Goal: Information Seeking & Learning: Learn about a topic

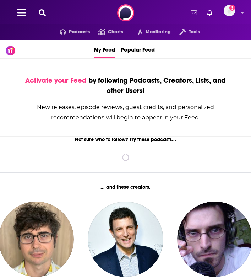
click at [43, 9] on icon at bounding box center [42, 12] width 7 height 7
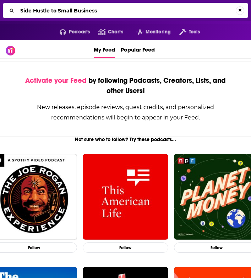
type input "Side Hustle to Small Business"
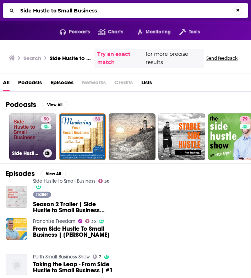
click at [27, 133] on link "50 Side Hustle to Small Business" at bounding box center [32, 136] width 47 height 47
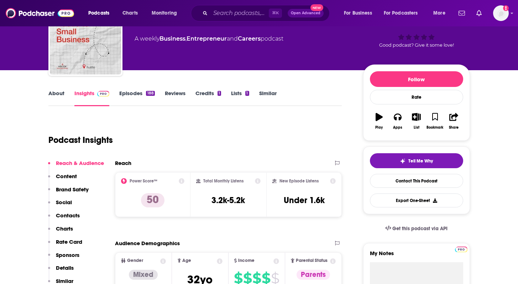
scroll to position [57, 0]
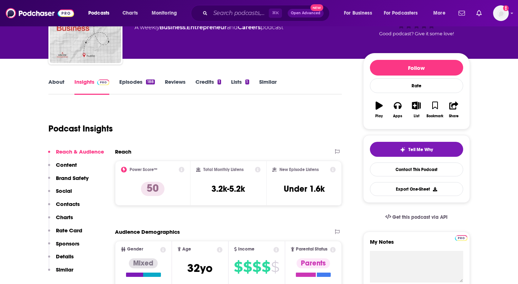
click at [59, 88] on link "About" at bounding box center [56, 86] width 16 height 16
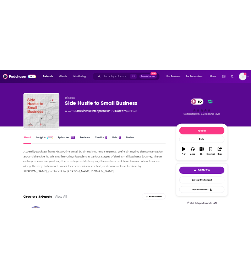
scroll to position [4, 0]
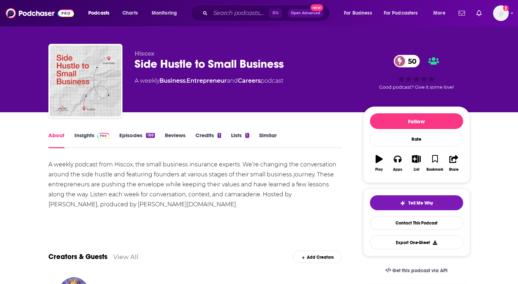
click at [251, 194] on div "A weekly podcast from Hiscox, the small business insurance experts. We’re chang…" at bounding box center [194, 184] width 293 height 50
drag, startPoint x: 332, startPoint y: 196, endPoint x: 291, endPoint y: 195, distance: 40.2
click at [251, 195] on div "A weekly podcast from Hiscox, the small business insurance experts. We’re chang…" at bounding box center [194, 184] width 293 height 50
copy div "[PERSON_NAME]"
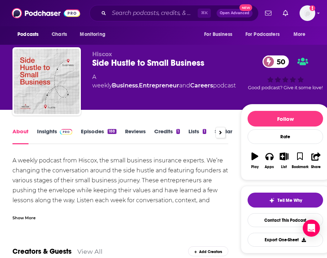
scroll to position [0, 0]
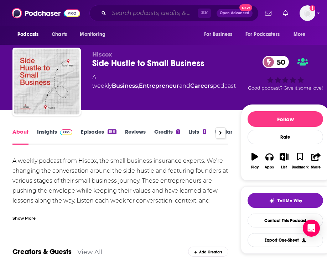
click at [131, 12] on input "Search podcasts, credits, & more..." at bounding box center [153, 12] width 89 height 11
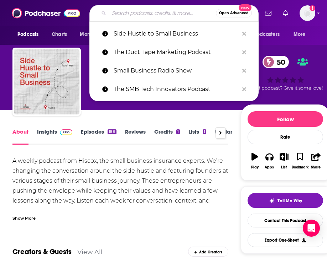
paste input "The Best Small Business Show"
type input "The Best Small Business Show"
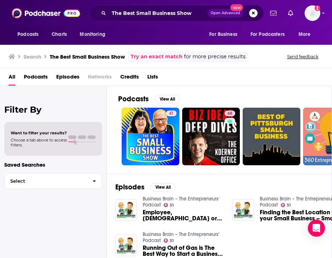
click at [84, 213] on div "Filter By Want to filter your results? Choose a tab above to access filters. Sa…" at bounding box center [53, 215] width 107 height 258
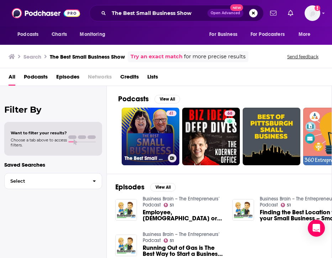
click at [155, 132] on link "41 The Best Small Business Show" at bounding box center [151, 137] width 58 height 58
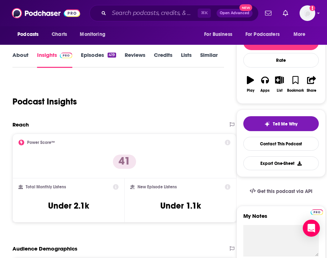
scroll to position [87, 0]
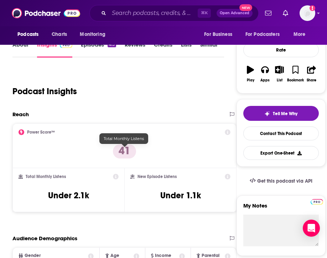
click at [118, 174] on div "Total Monthly Listens Under 2.1k" at bounding box center [68, 190] width 100 height 33
click at [89, 190] on h3 "Under 2.1k" at bounding box center [68, 195] width 41 height 11
copy div "Under 2.1k"
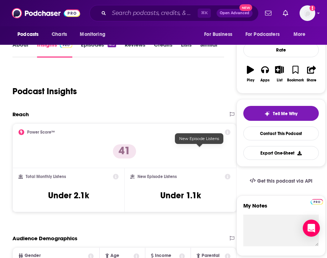
click at [193, 190] on h3 "Under 1.1k" at bounding box center [180, 195] width 41 height 11
copy div "Under 1.1k Export One-Sheet"
click at [121, 19] on div "⌘ K Open Advanced New" at bounding box center [173, 13] width 169 height 16
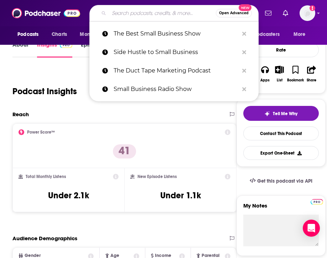
click at [121, 16] on input "Search podcasts, credits, & more..." at bounding box center [162, 12] width 107 height 11
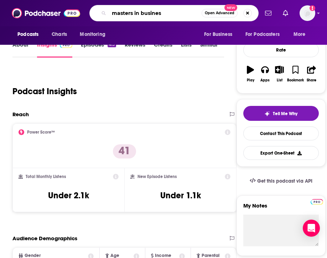
type input "masters in busines"
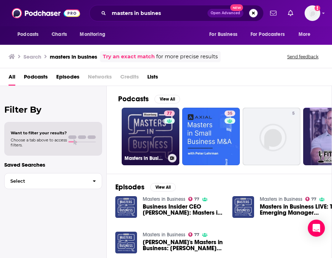
click at [148, 120] on link "77 Masters in Business" at bounding box center [151, 137] width 58 height 58
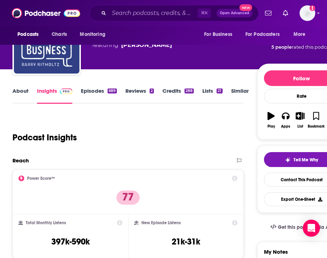
scroll to position [56, 0]
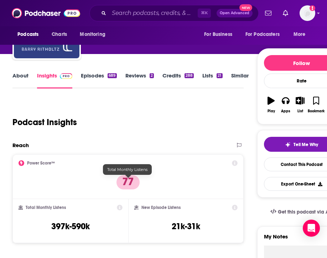
click at [90, 221] on h3 "397k-590k" at bounding box center [70, 226] width 38 height 11
copy div "397k-590k"
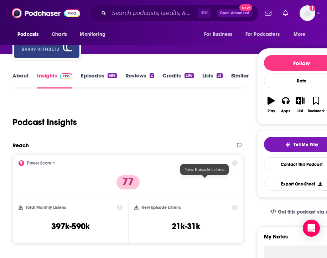
click at [200, 221] on h3 "21k-31k" at bounding box center [185, 226] width 28 height 11
copy div "21k-31k Export One-Sheet"
click at [119, 16] on input "Search podcasts, credits, & more..." at bounding box center [153, 12] width 89 height 11
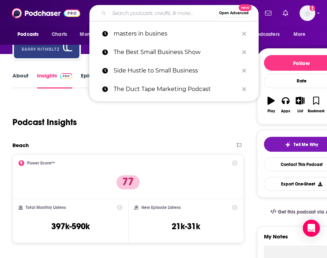
paste input "HBR IdeaCast"
type input "HBR IdeaCast"
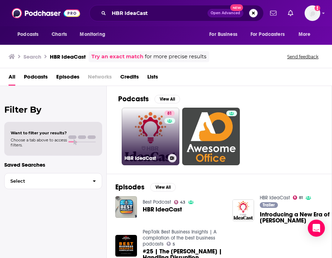
click at [157, 123] on link "81 [PERSON_NAME]" at bounding box center [151, 137] width 58 height 58
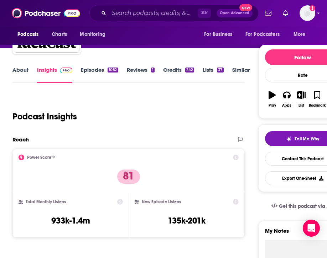
scroll to position [70, 0]
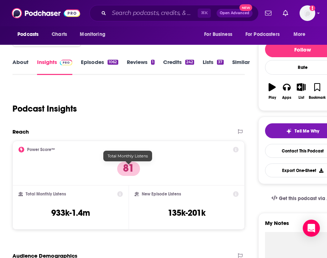
click at [90, 208] on h3 "933k-1.4m" at bounding box center [70, 213] width 39 height 11
copy div "933k-1.4m"
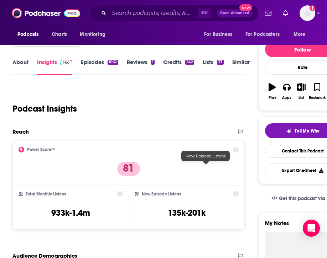
click at [205, 208] on h3 "135k-201k" at bounding box center [187, 213] width 38 height 11
copy div "135k-201k Export One-Sheet"
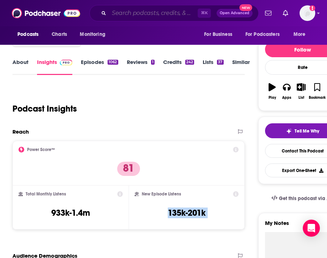
click at [125, 16] on input "Search podcasts, credits, & more..." at bounding box center [153, 12] width 89 height 11
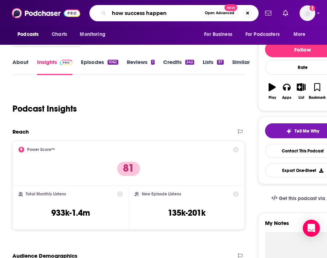
type input "how success happens"
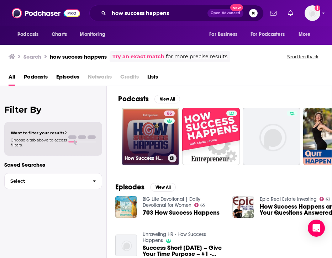
click at [158, 140] on link "65 How Success Happens" at bounding box center [151, 137] width 58 height 58
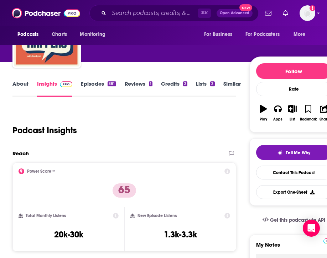
scroll to position [60, 0]
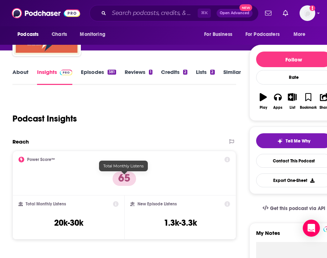
click at [83, 218] on h3 "20k-30k" at bounding box center [68, 223] width 29 height 11
copy div "20k-30k"
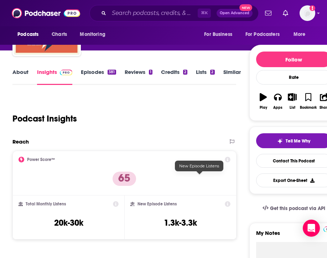
click at [197, 218] on h3 "1.3k-3.3k" at bounding box center [180, 223] width 33 height 11
copy div "1.3k-3.3k Export One-Sheet"
click at [21, 79] on link "About" at bounding box center [20, 77] width 16 height 16
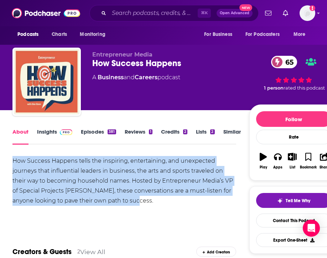
drag, startPoint x: 141, startPoint y: 204, endPoint x: 12, endPoint y: 162, distance: 135.9
copy div "How Success Happens tells the inspiring, entertaining, and unexpected journeys …"
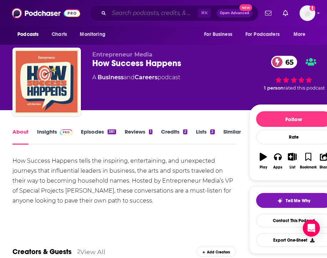
click at [131, 14] on input "Search podcasts, credits, & more..." at bounding box center [153, 12] width 89 height 11
paste input "The Side Hustle Show"
type input "The Side Hustle Show"
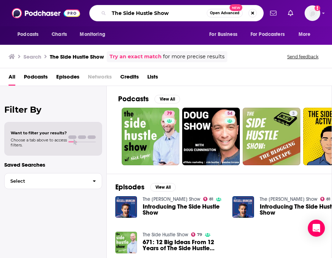
click at [138, 11] on input "The Side Hustle Show" at bounding box center [158, 12] width 98 height 11
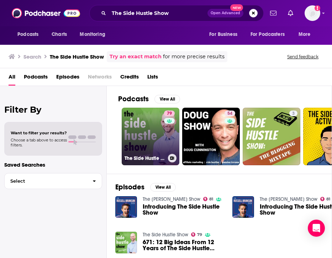
click at [161, 133] on link "79 The Side Hustle Show" at bounding box center [151, 137] width 58 height 58
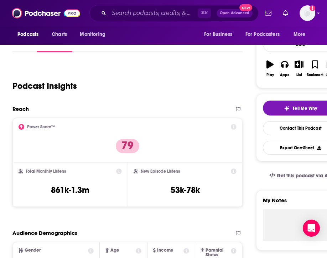
scroll to position [94, 0]
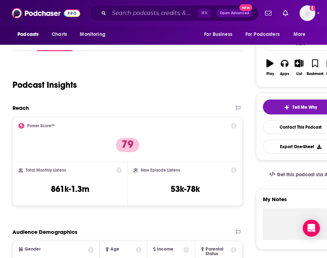
click at [127, 162] on div "Total Monthly Listens 861k-1.3m" at bounding box center [69, 184] width 115 height 44
click at [89, 184] on h3 "861k-1.3m" at bounding box center [70, 189] width 38 height 11
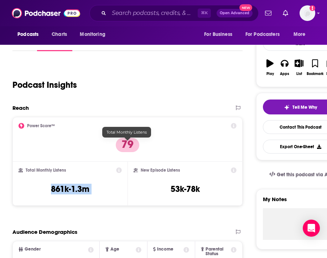
click at [89, 184] on h3 "861k-1.3m" at bounding box center [70, 189] width 38 height 11
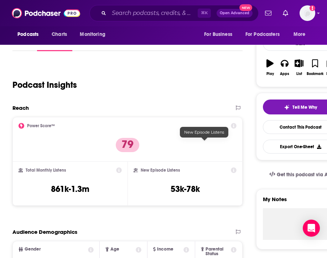
click at [199, 184] on h3 "53k-78k" at bounding box center [184, 189] width 29 height 11
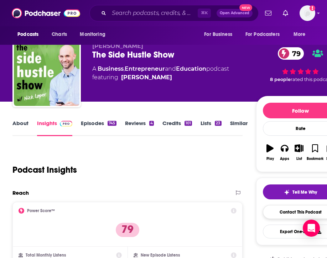
scroll to position [0, 0]
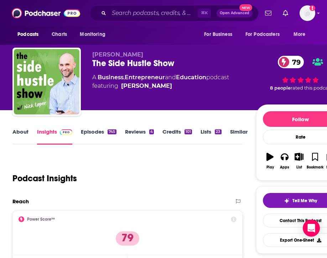
click at [22, 138] on link "About" at bounding box center [20, 136] width 16 height 16
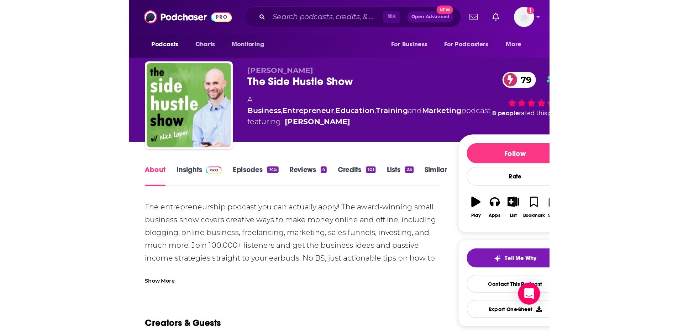
scroll to position [41, 0]
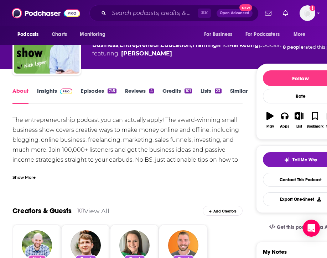
click at [77, 155] on div "The entrepreneurship podcast you can actually apply! The award-winning small bu…" at bounding box center [127, 150] width 230 height 70
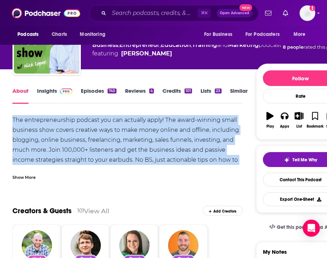
click at [77, 155] on div "The entrepreneurship podcast you can actually apply! The award-winning small bu…" at bounding box center [127, 150] width 230 height 70
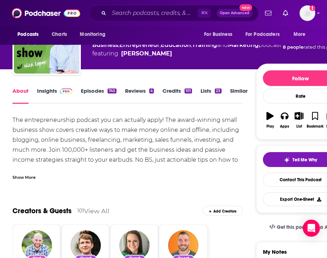
click at [24, 176] on div "Show More" at bounding box center [23, 177] width 23 height 7
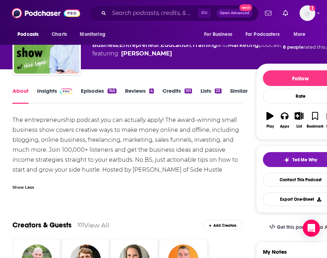
click at [112, 157] on div "The entrepreneurship podcast you can actually apply! The award-winning small bu…" at bounding box center [127, 150] width 230 height 70
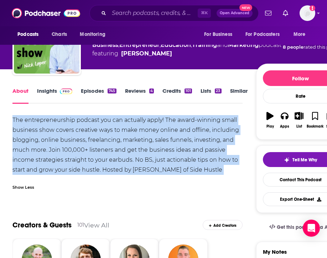
click at [112, 157] on div "The entrepreneurship podcast you can actually apply! The award-winning small bu…" at bounding box center [127, 150] width 230 height 70
